Goal: Transaction & Acquisition: Register for event/course

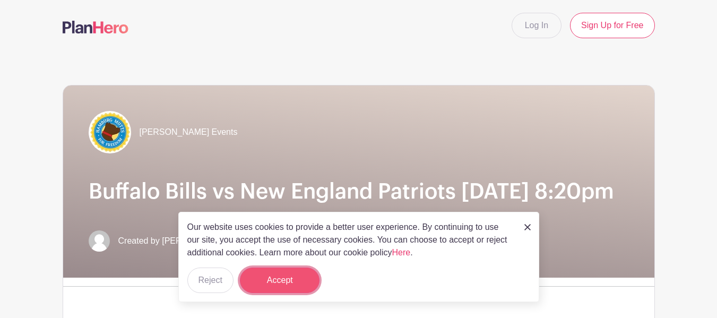
click at [267, 278] on button "Accept" at bounding box center [280, 279] width 80 height 25
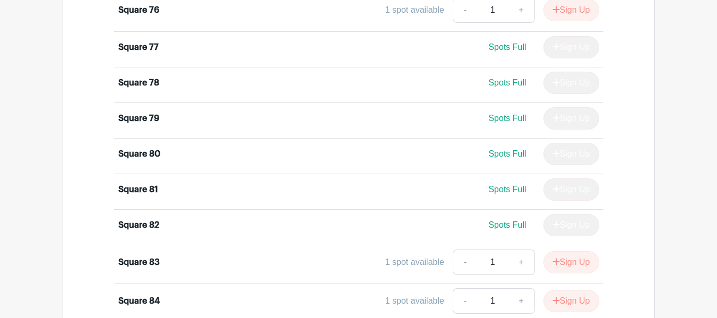
scroll to position [3341, 0]
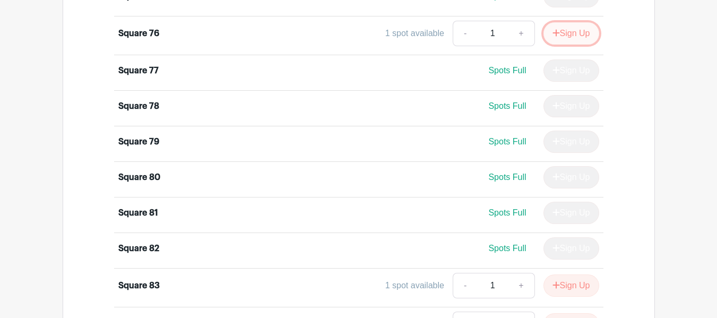
click at [570, 45] on button "Sign Up" at bounding box center [571, 33] width 56 height 22
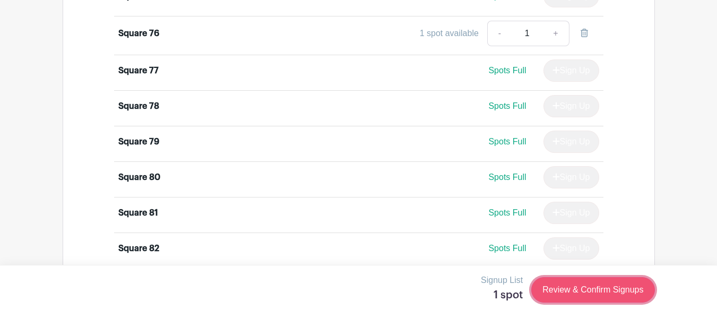
click at [582, 288] on link "Review & Confirm Signups" at bounding box center [592, 289] width 123 height 25
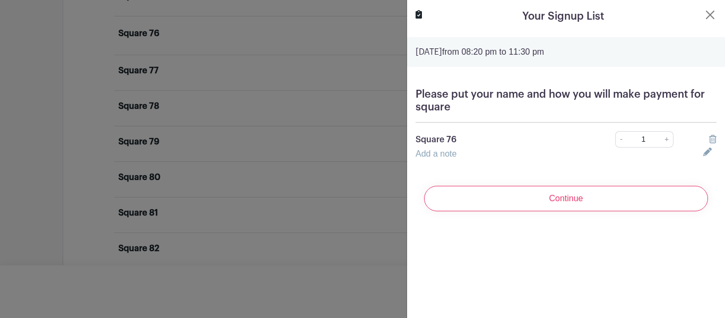
click at [476, 114] on div "Please put your name and how you will make payment for square Square 76 - 1 + A…" at bounding box center [566, 124] width 318 height 89
click at [444, 149] on div "Add a note" at bounding box center [553, 154] width 288 height 13
click at [483, 133] on p "Square 76" at bounding box center [500, 139] width 170 height 13
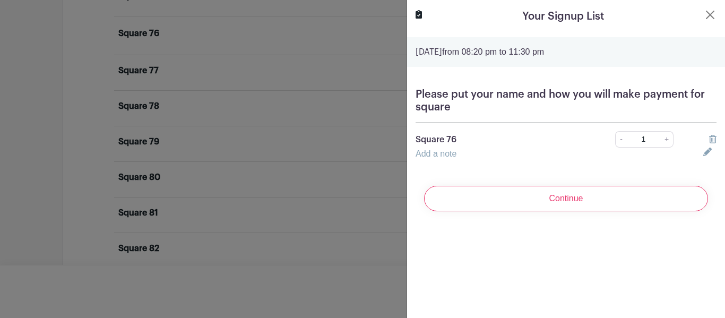
click at [483, 133] on p "Square 76" at bounding box center [500, 139] width 170 height 13
click at [703, 152] on icon at bounding box center [707, 152] width 8 height 8
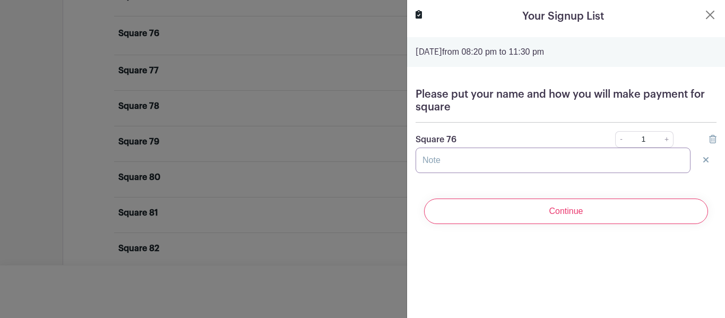
click at [527, 163] on input "text" at bounding box center [552, 160] width 275 height 25
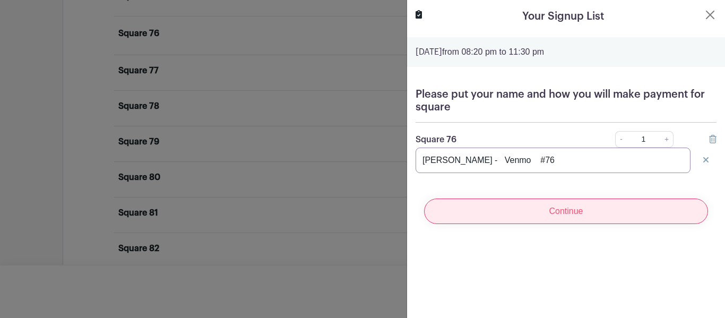
type input "[PERSON_NAME] - Venmo #76"
click at [556, 211] on input "Continue" at bounding box center [566, 210] width 284 height 25
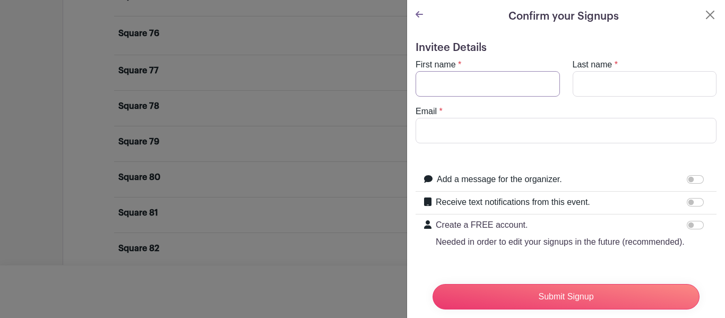
click at [465, 78] on input "First name" at bounding box center [487, 83] width 144 height 25
click at [525, 33] on div "Invitee Details First name * Last name * Email * Add a message for the organize…" at bounding box center [566, 185] width 318 height 305
click at [495, 85] on input "First name" at bounding box center [487, 83] width 144 height 25
type input "[PERSON_NAME]"
type input "Yormick"
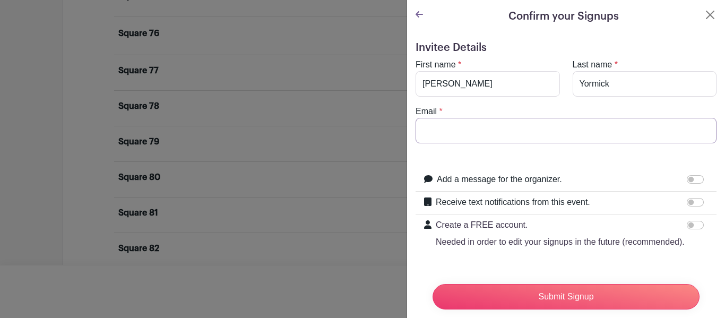
type input "[EMAIL_ADDRESS][DOMAIN_NAME]"
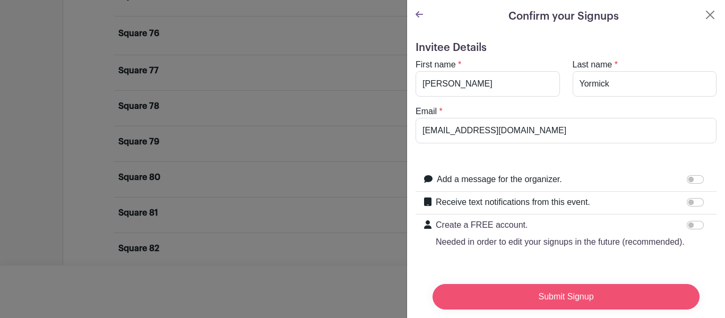
click at [544, 287] on input "Submit Signup" at bounding box center [565, 296] width 267 height 25
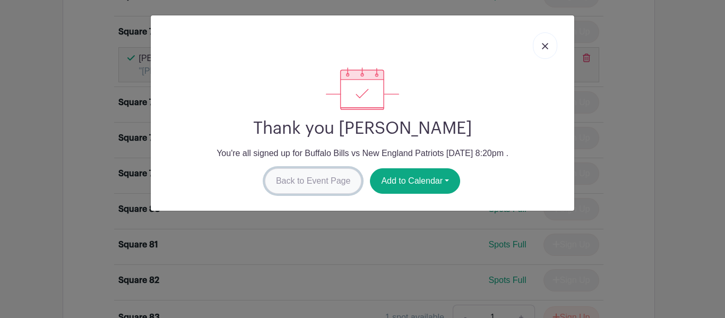
click at [332, 184] on link "Back to Event Page" at bounding box center [313, 180] width 97 height 25
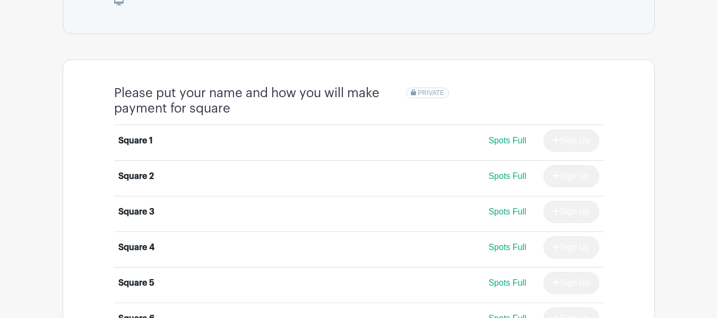
scroll to position [0, 0]
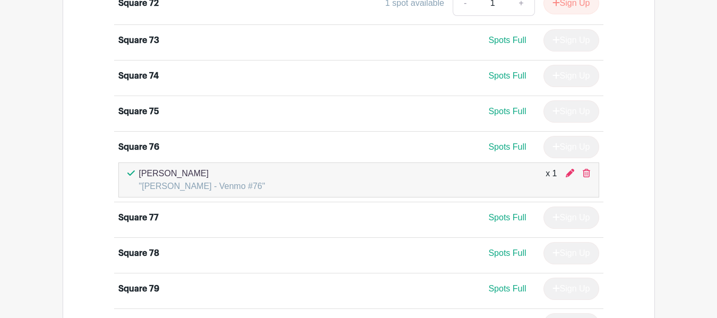
scroll to position [3242, 0]
